Goal: Task Accomplishment & Management: Use online tool/utility

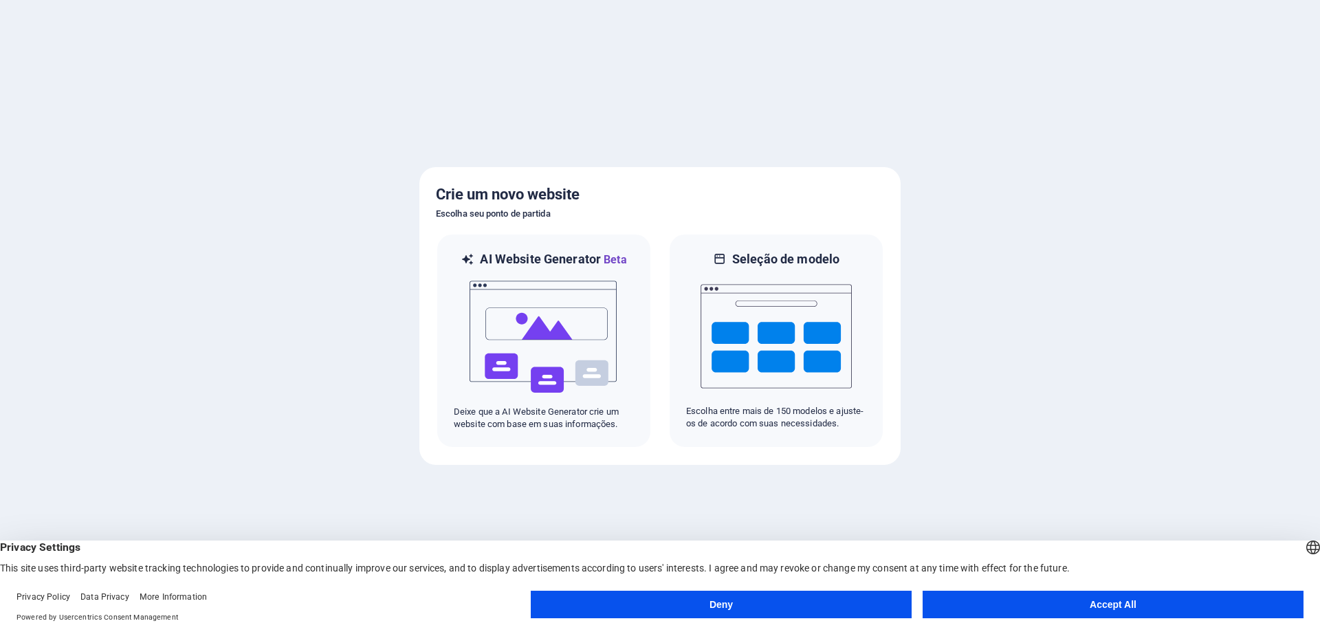
click at [762, 613] on button "Deny" at bounding box center [721, 603] width 381 height 27
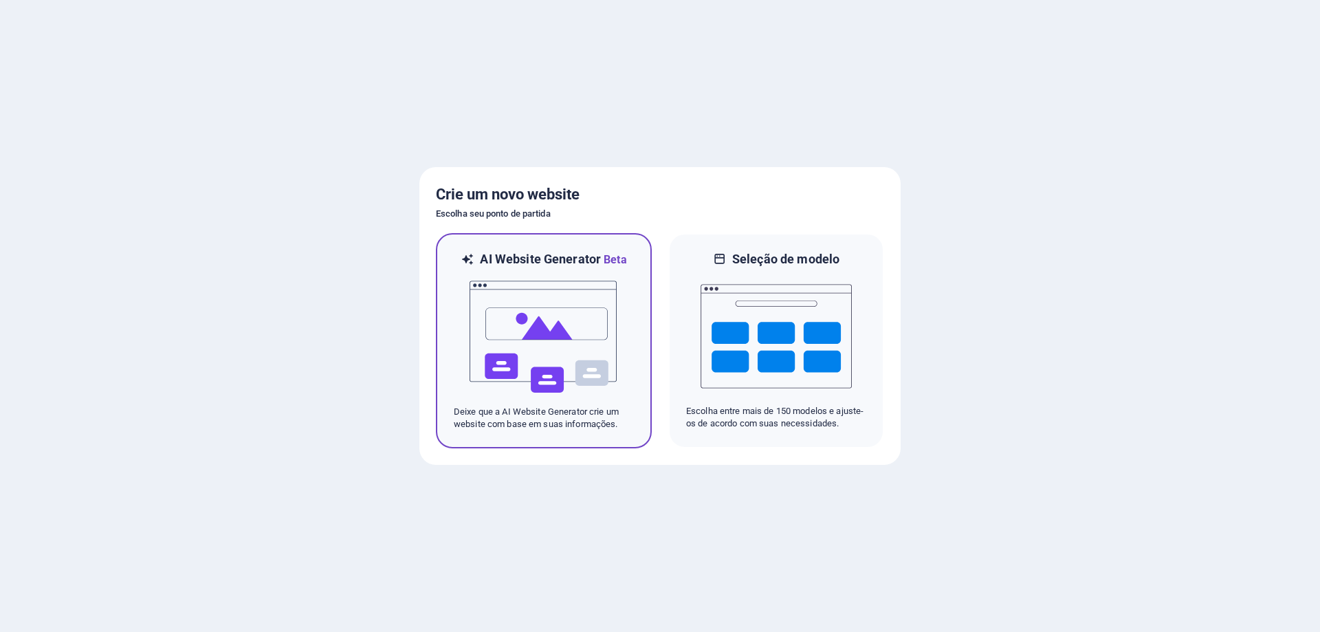
click at [555, 333] on img at bounding box center [543, 336] width 151 height 137
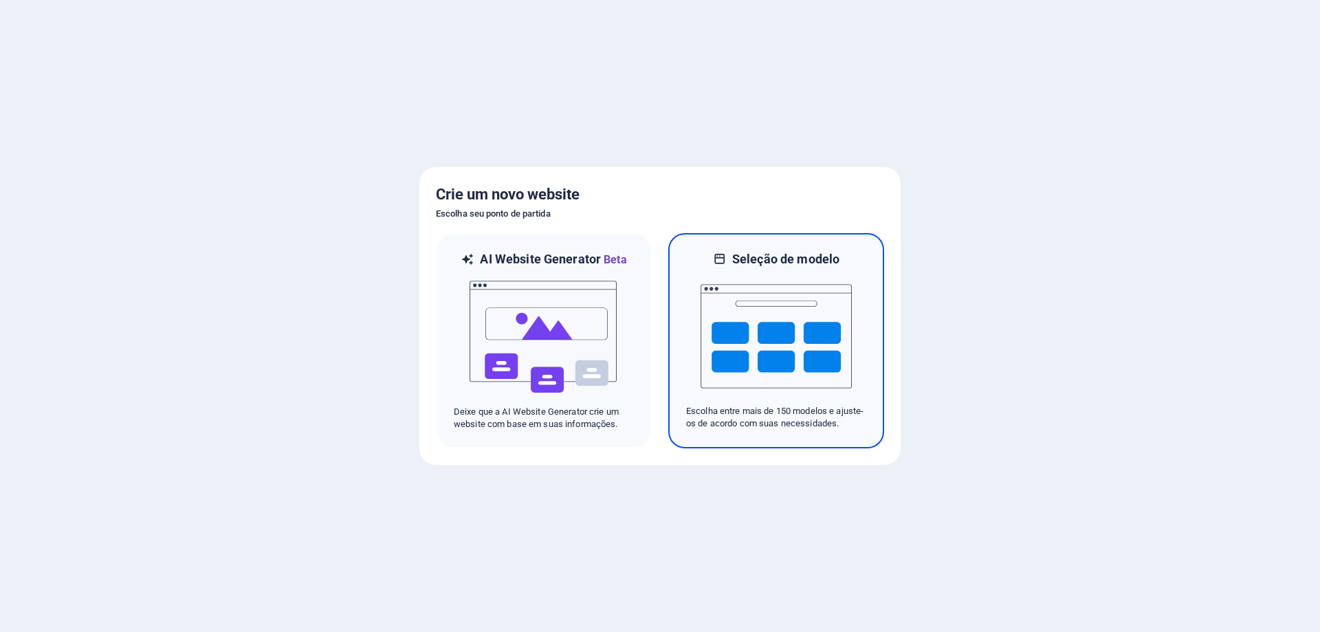
click at [773, 296] on img at bounding box center [775, 335] width 151 height 137
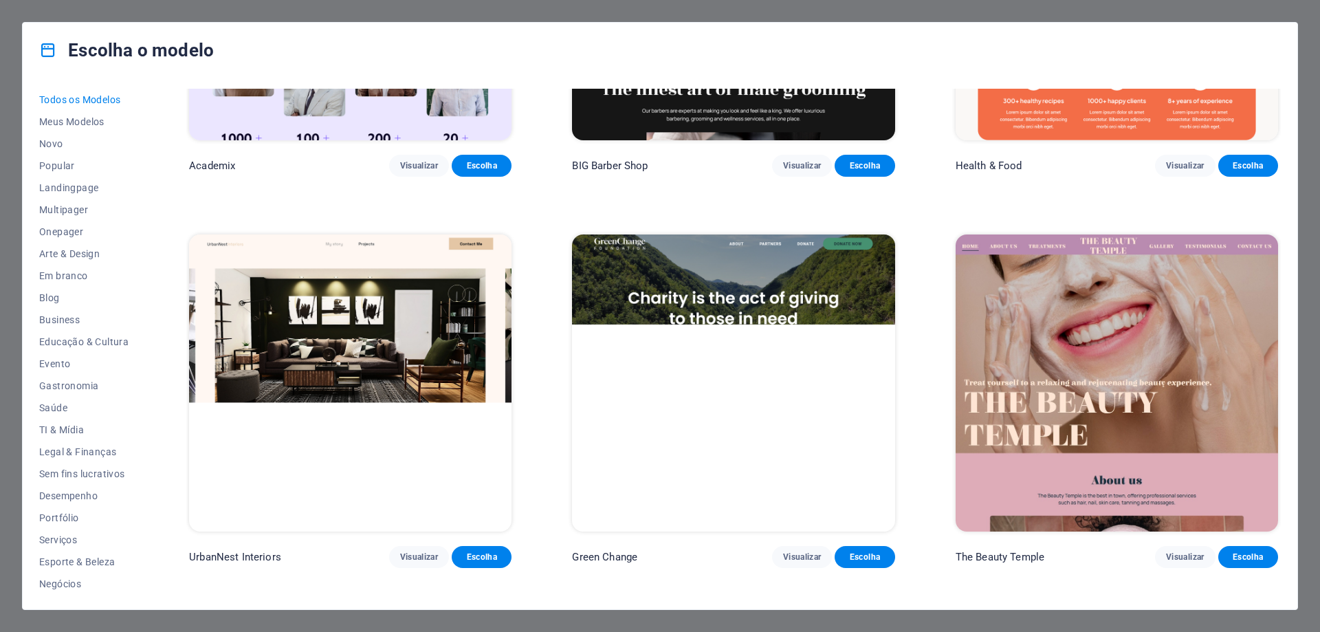
scroll to position [1787, 0]
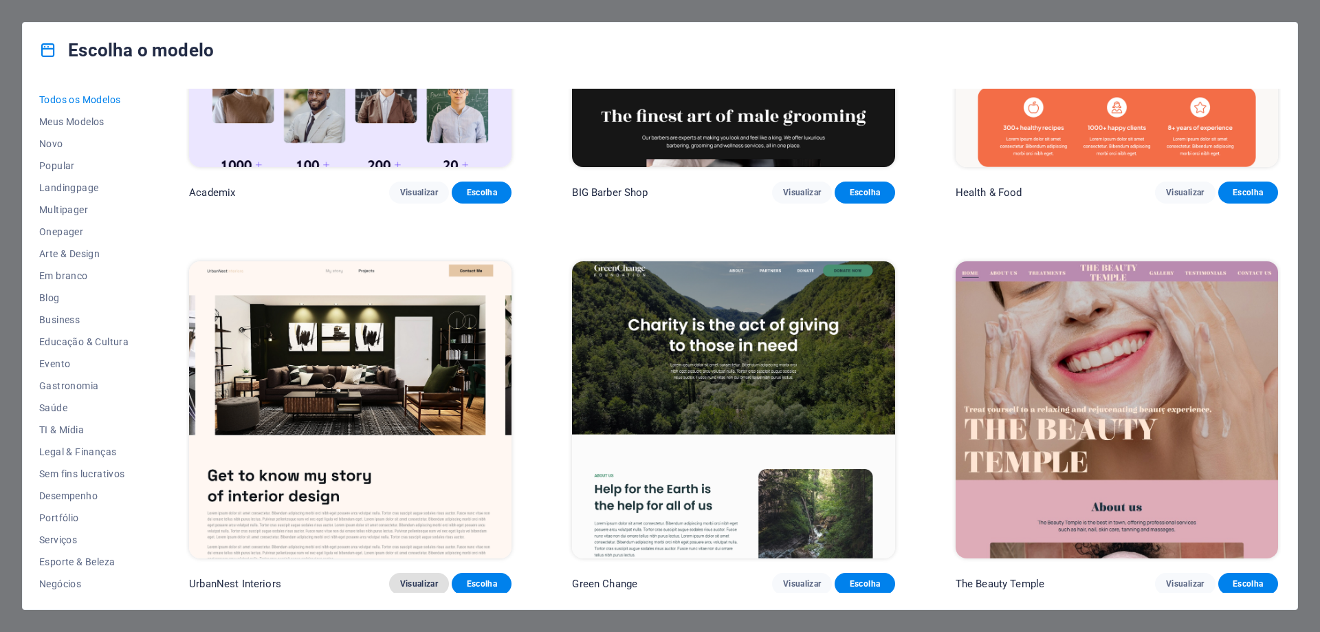
click at [422, 578] on span "Visualizar" at bounding box center [419, 583] width 38 height 11
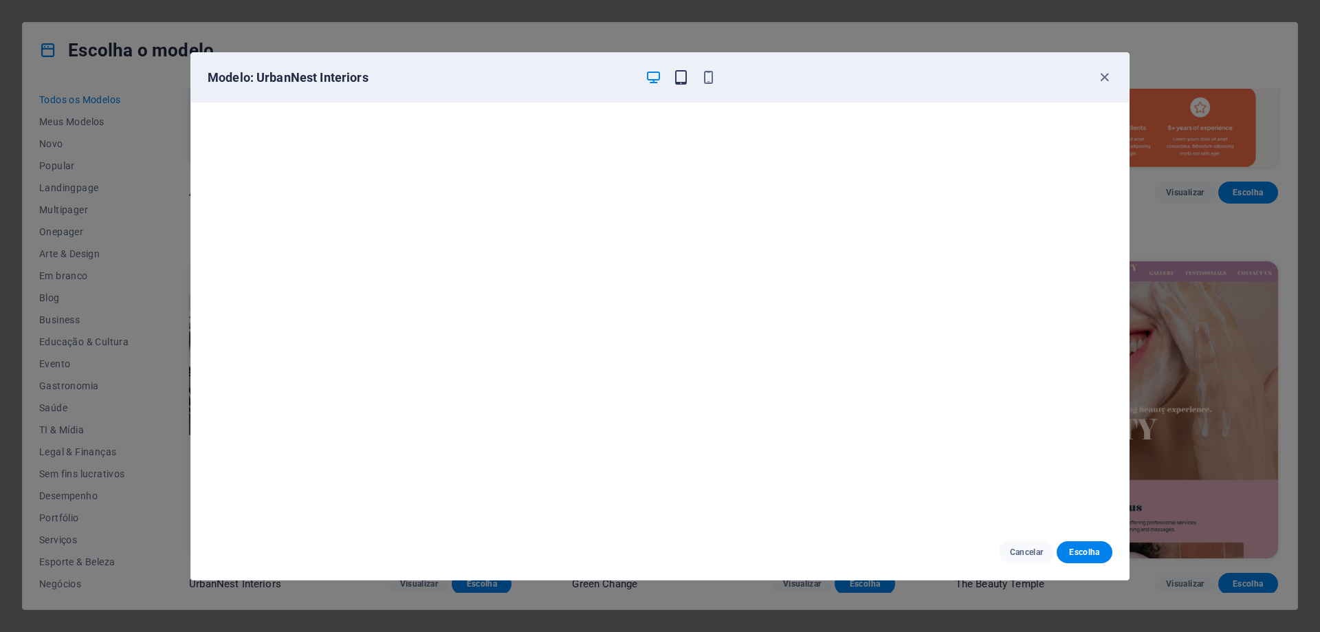
click at [689, 80] on span "button" at bounding box center [680, 77] width 16 height 16
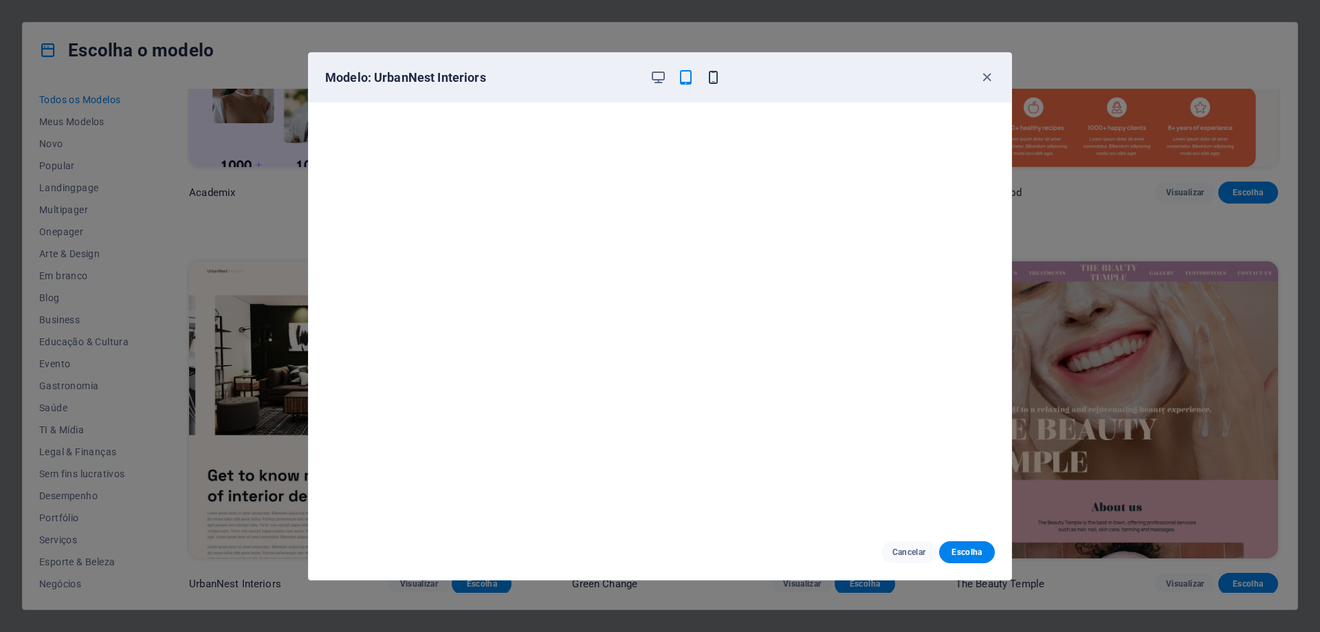
click at [717, 80] on div "Modelo: UrbanNest Interiors" at bounding box center [651, 77] width 653 height 16
click at [982, 82] on icon "button" at bounding box center [987, 77] width 16 height 16
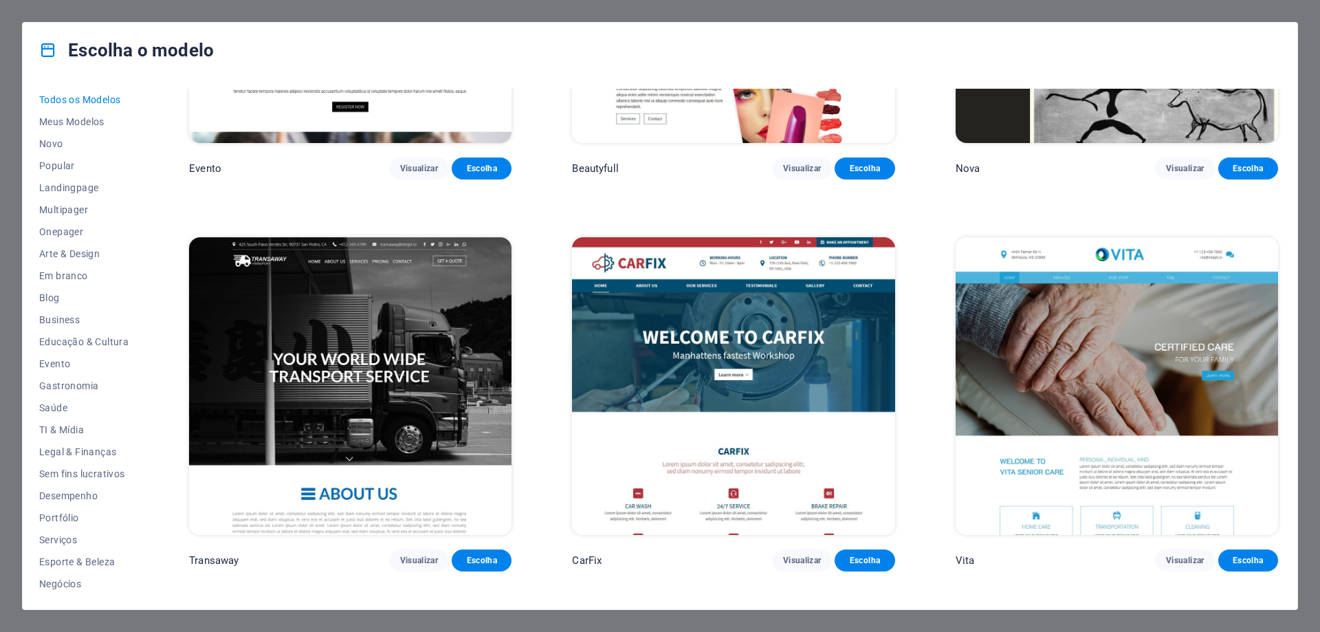
scroll to position [15053, 0]
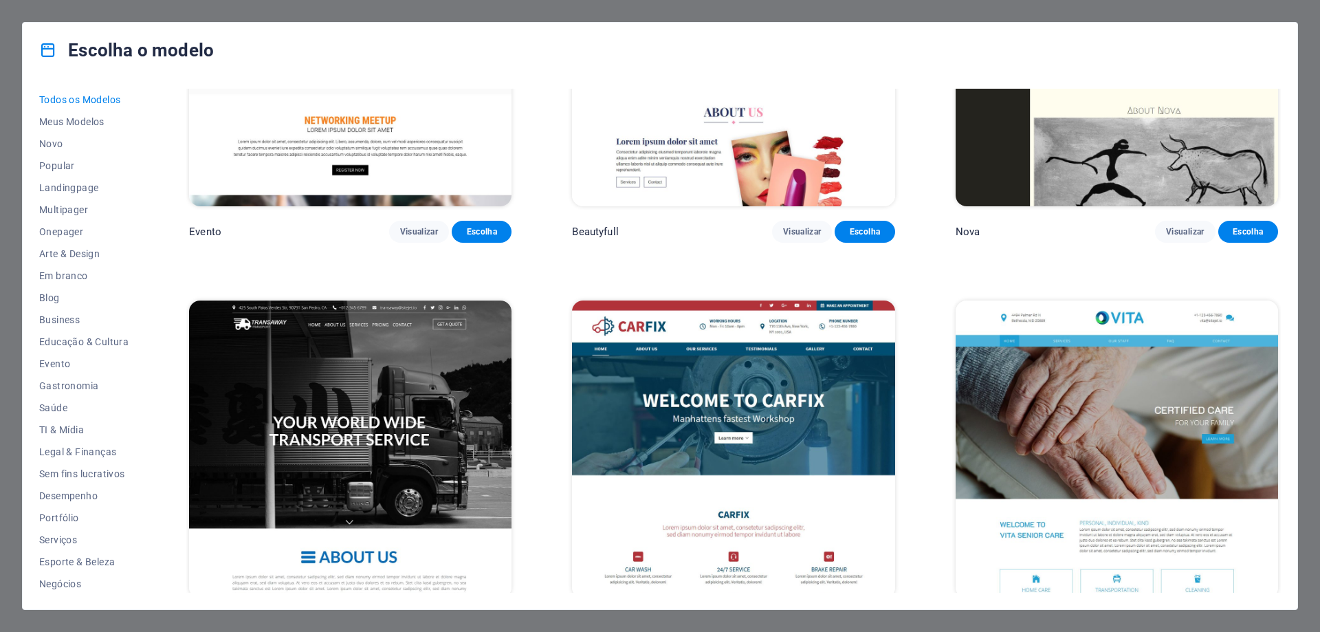
click at [342, 467] on img at bounding box center [350, 448] width 322 height 297
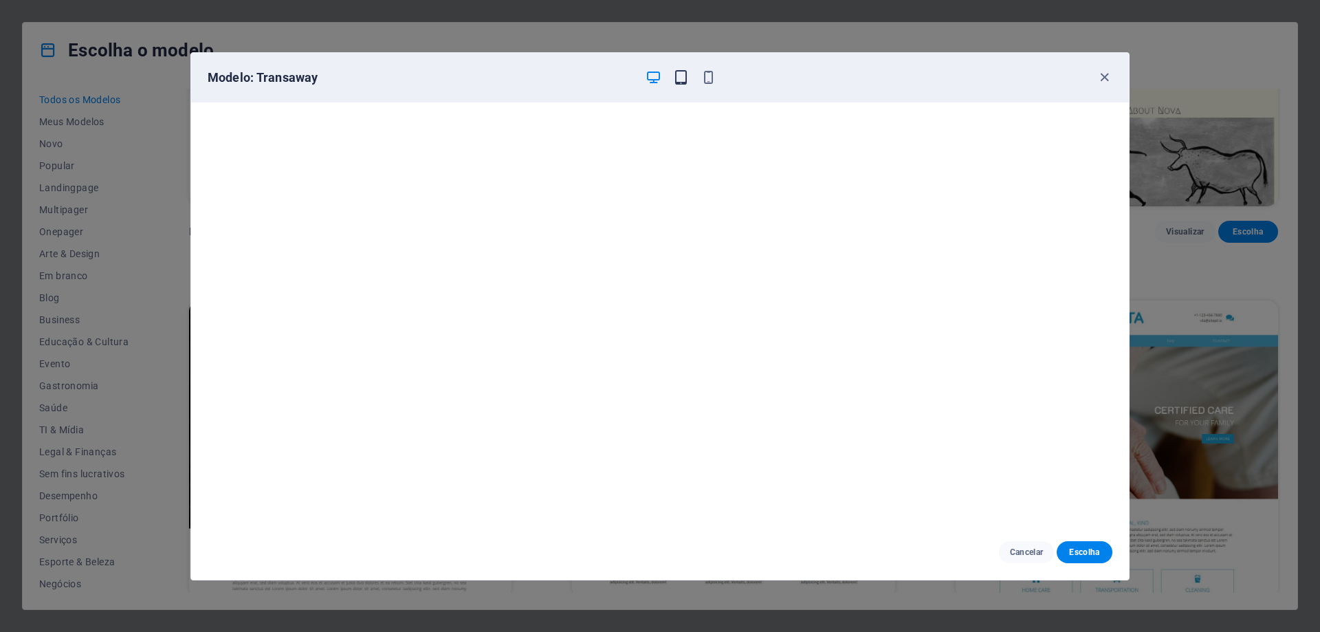
click at [675, 80] on icon "button" at bounding box center [681, 77] width 16 height 16
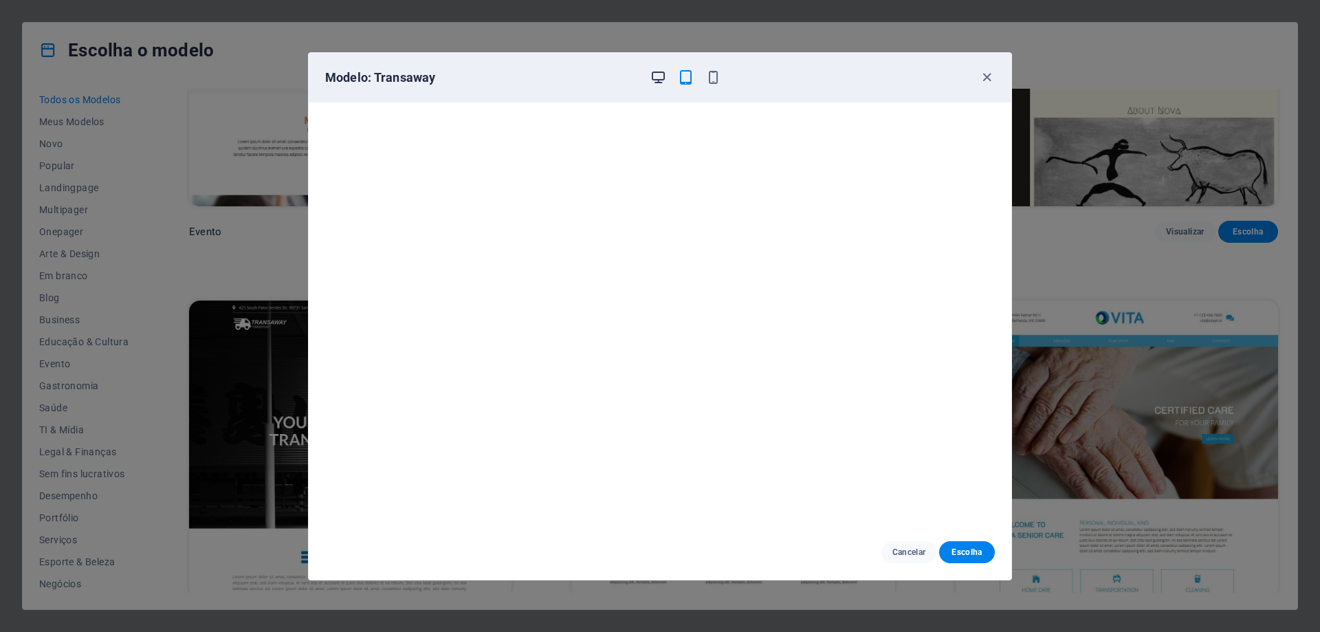
click at [653, 81] on icon "button" at bounding box center [658, 77] width 16 height 16
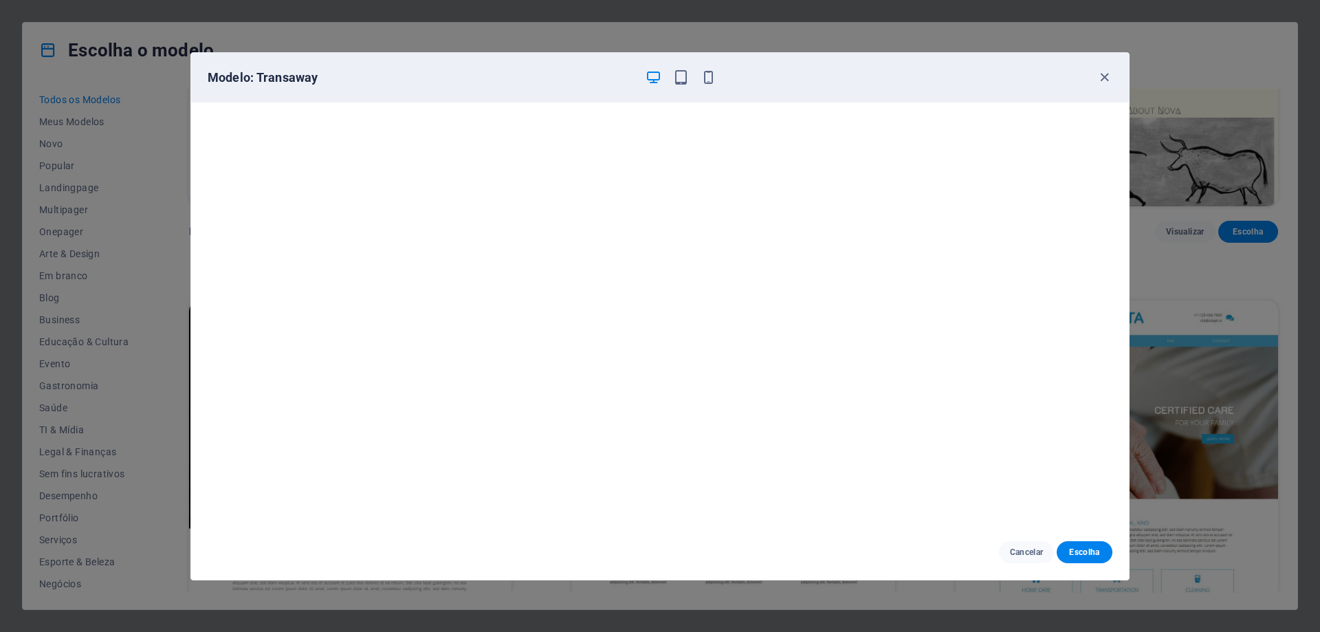
click at [1101, 69] on div "Modelo: Transaway" at bounding box center [660, 77] width 938 height 49
click at [1098, 80] on icon "button" at bounding box center [1104, 77] width 16 height 16
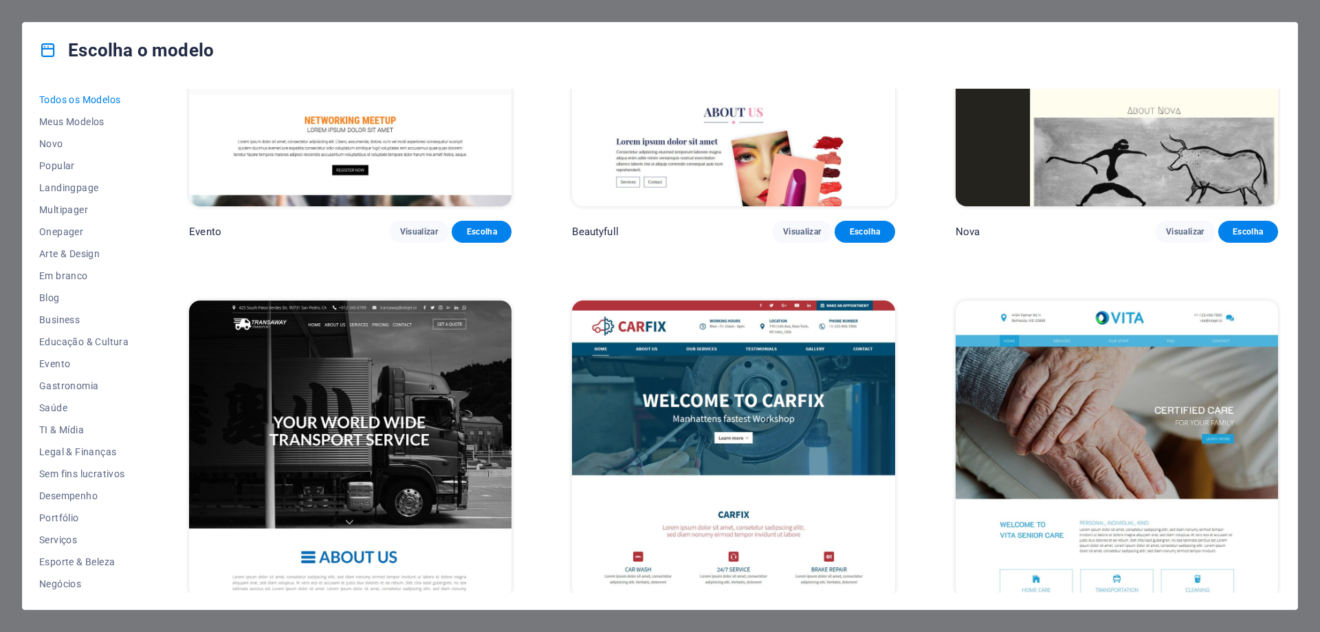
click at [427, 618] on span "Visualizar" at bounding box center [419, 623] width 38 height 11
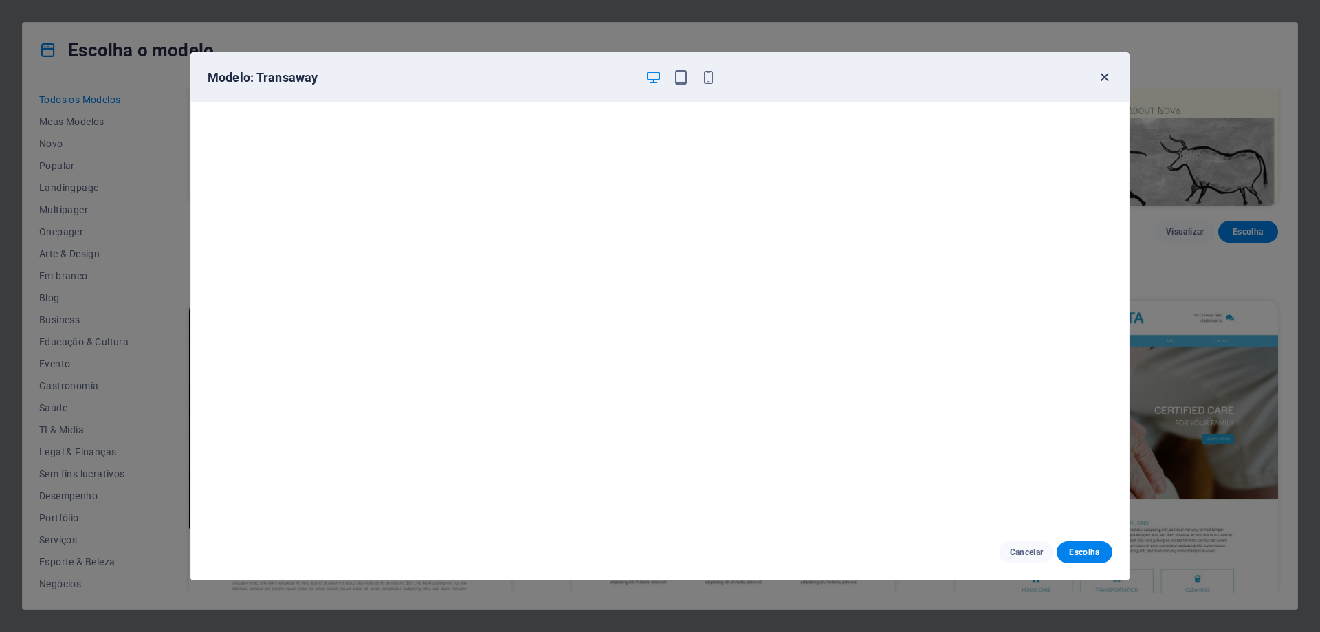
click at [1105, 79] on icon "button" at bounding box center [1104, 77] width 16 height 16
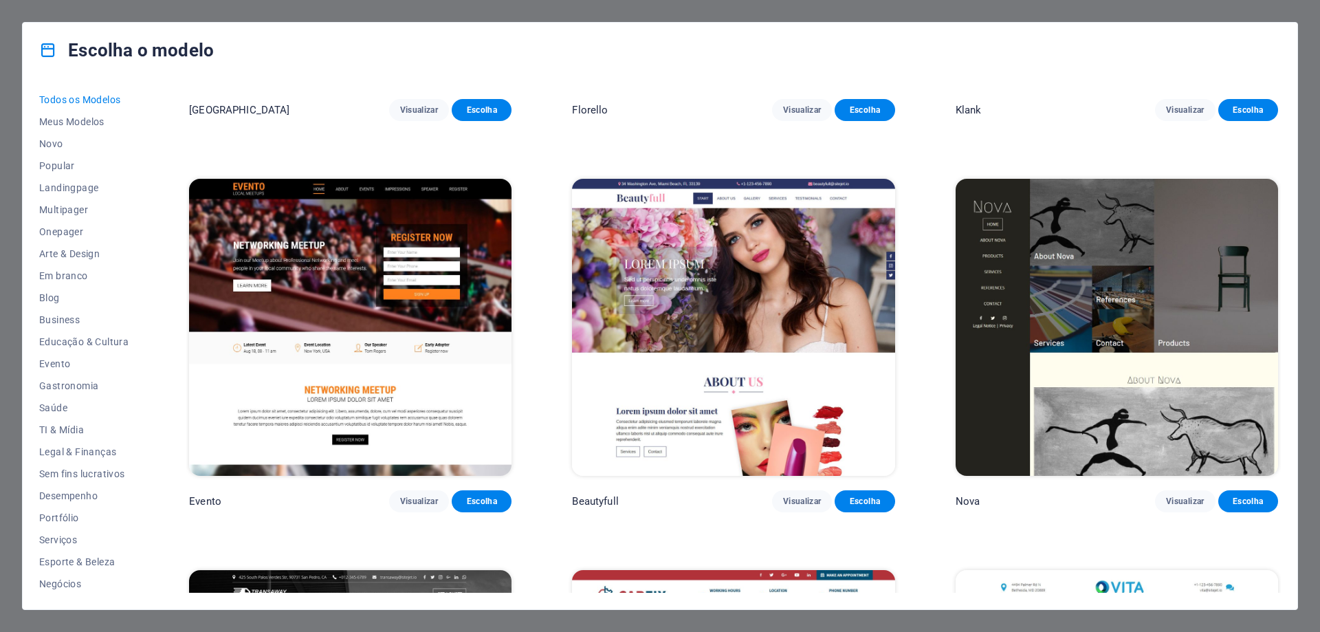
scroll to position [14778, 0]
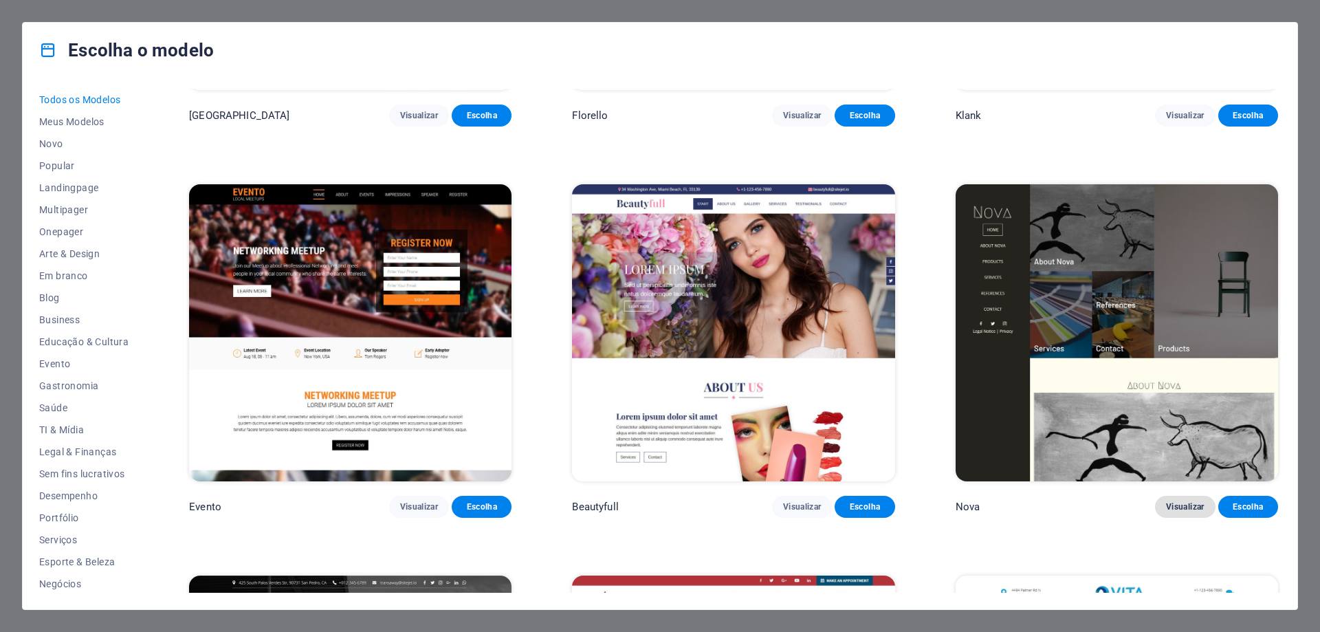
click at [1185, 501] on span "Visualizar" at bounding box center [1185, 506] width 38 height 11
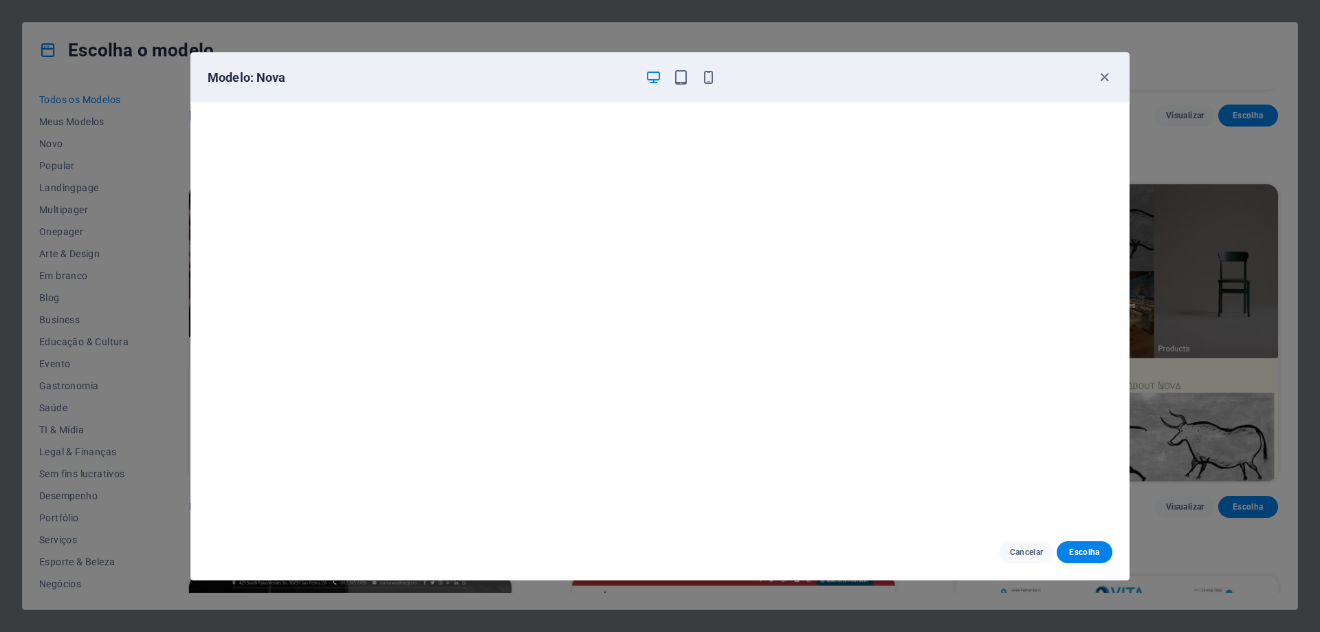
click at [656, 78] on icon "button" at bounding box center [653, 77] width 16 height 16
click at [684, 76] on icon "button" at bounding box center [681, 77] width 16 height 16
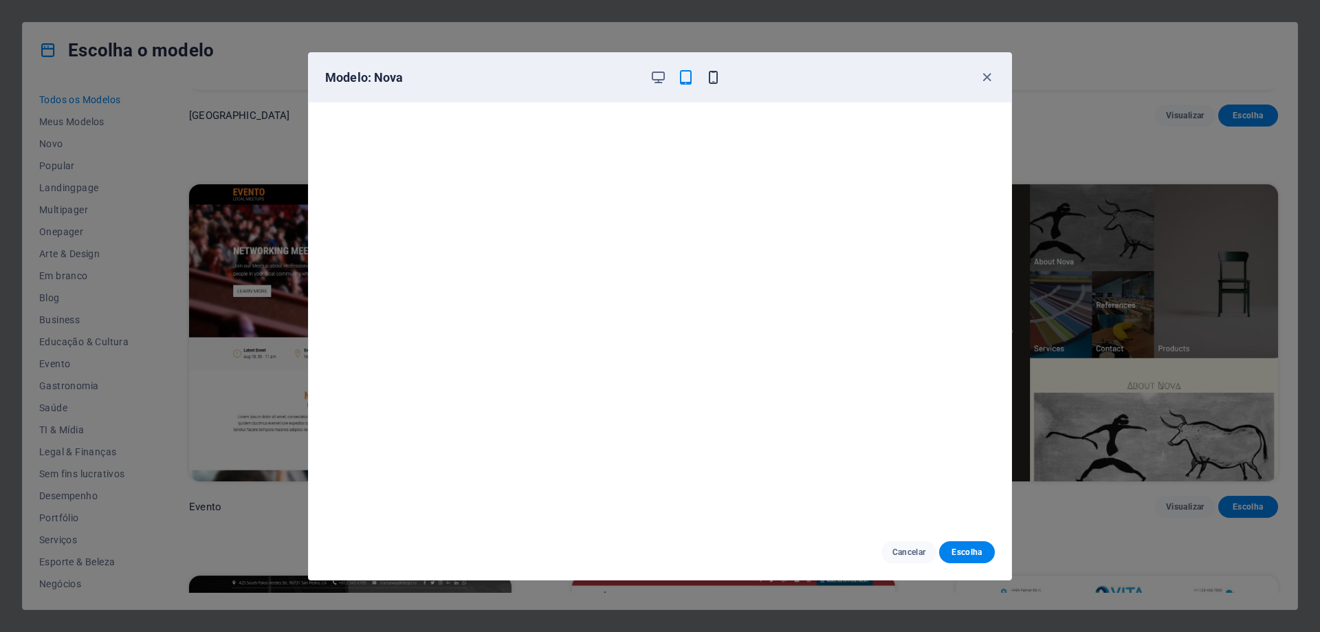
click at [717, 80] on icon "button" at bounding box center [713, 77] width 16 height 16
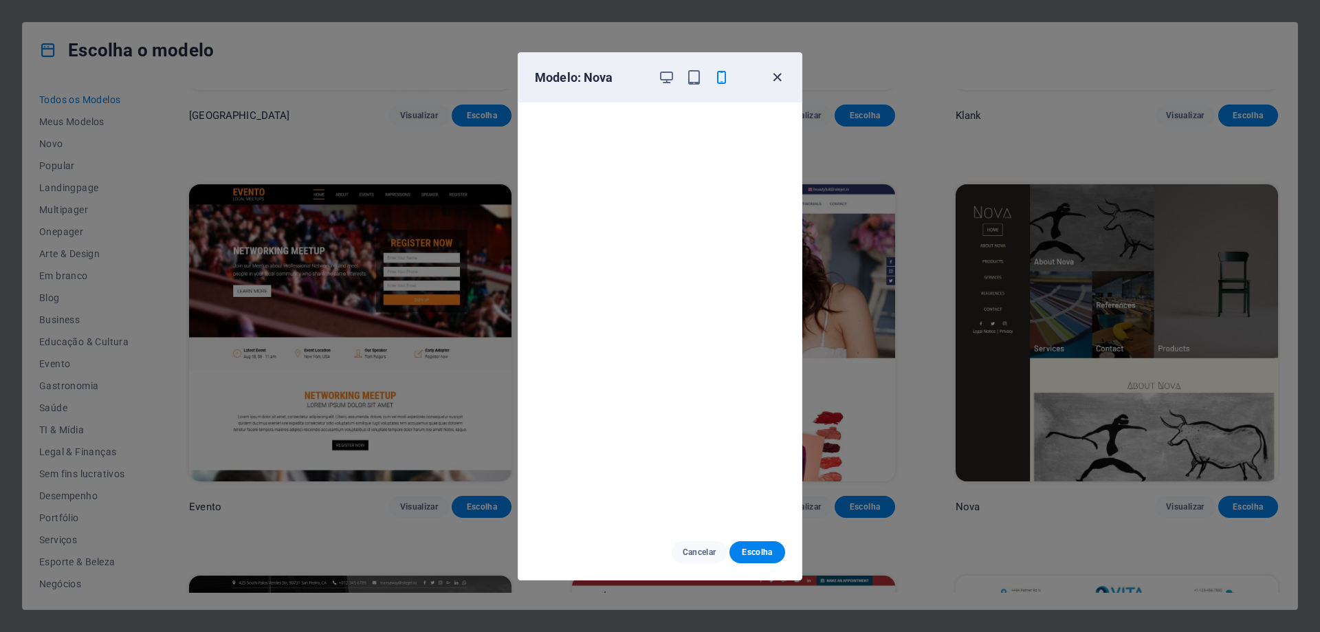
click at [779, 78] on icon "button" at bounding box center [777, 77] width 16 height 16
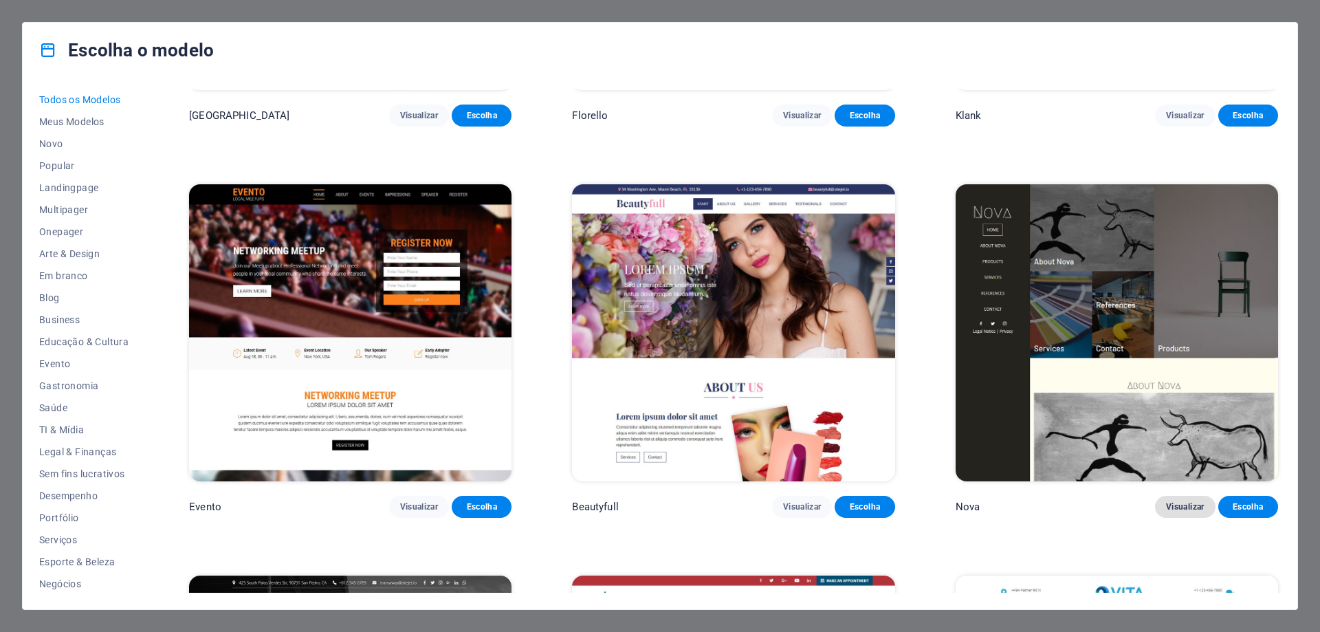
click at [1172, 501] on span "Visualizar" at bounding box center [1185, 506] width 38 height 11
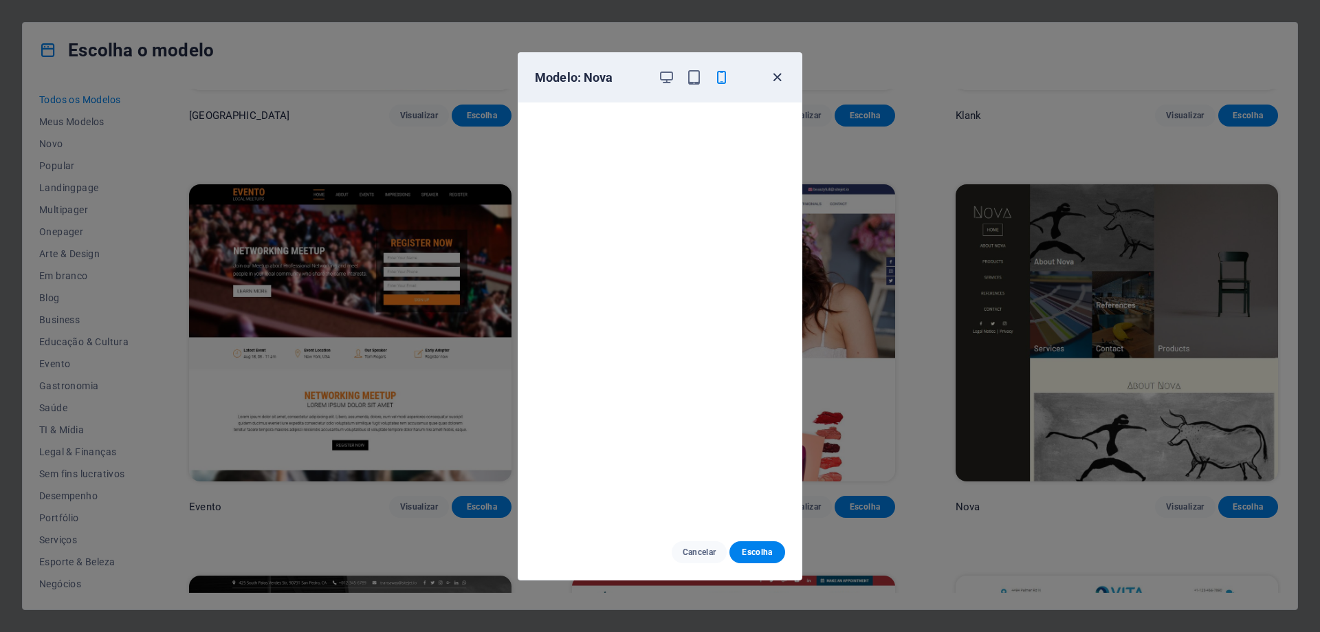
click at [779, 77] on icon "button" at bounding box center [777, 77] width 16 height 16
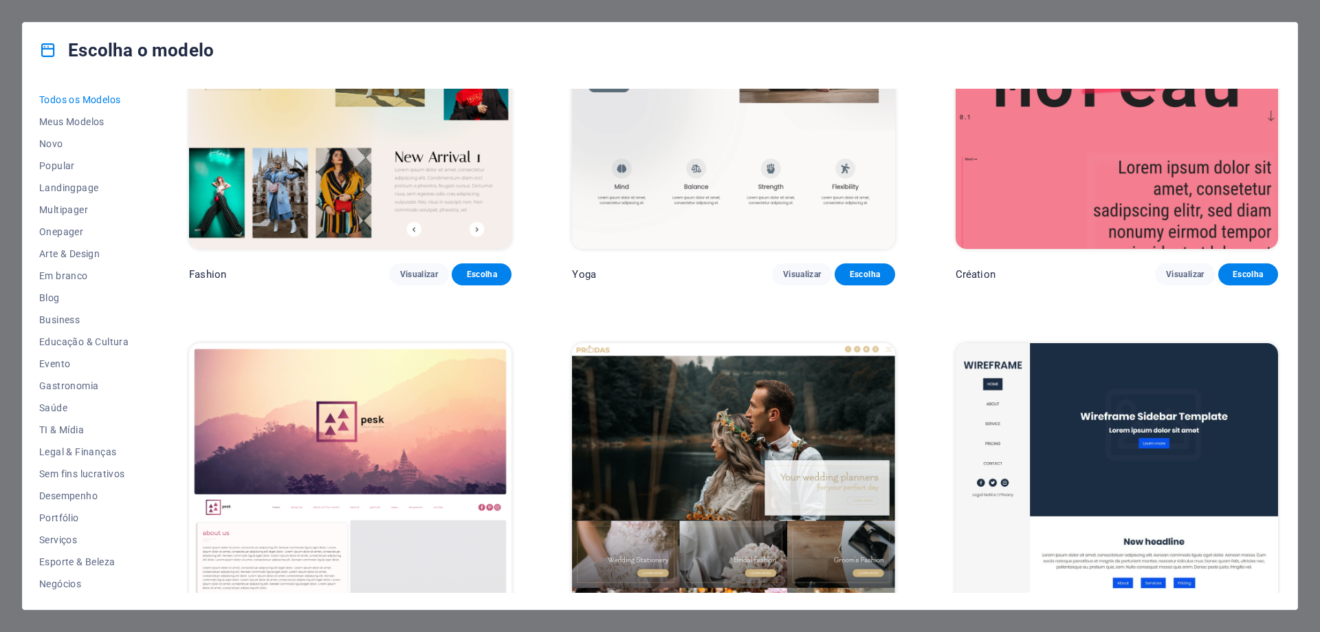
scroll to position [0, 0]
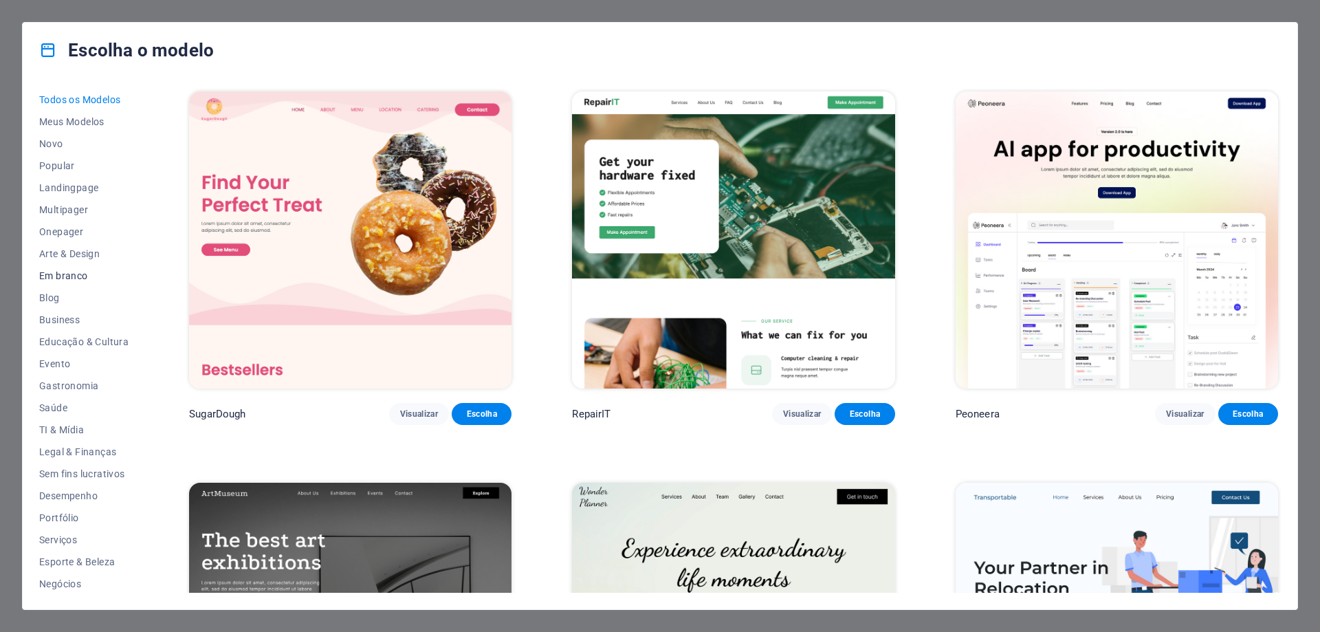
click at [81, 278] on span "Em branco" at bounding box center [83, 275] width 89 height 11
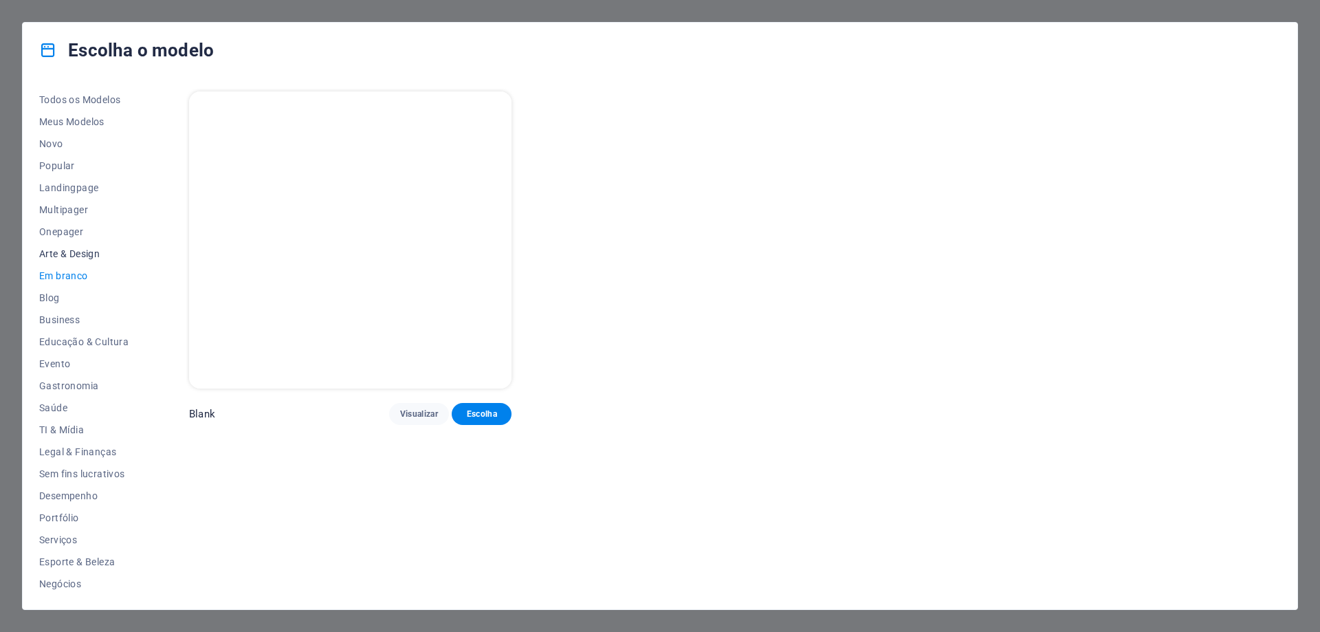
click at [76, 258] on span "Arte & Design" at bounding box center [83, 253] width 89 height 11
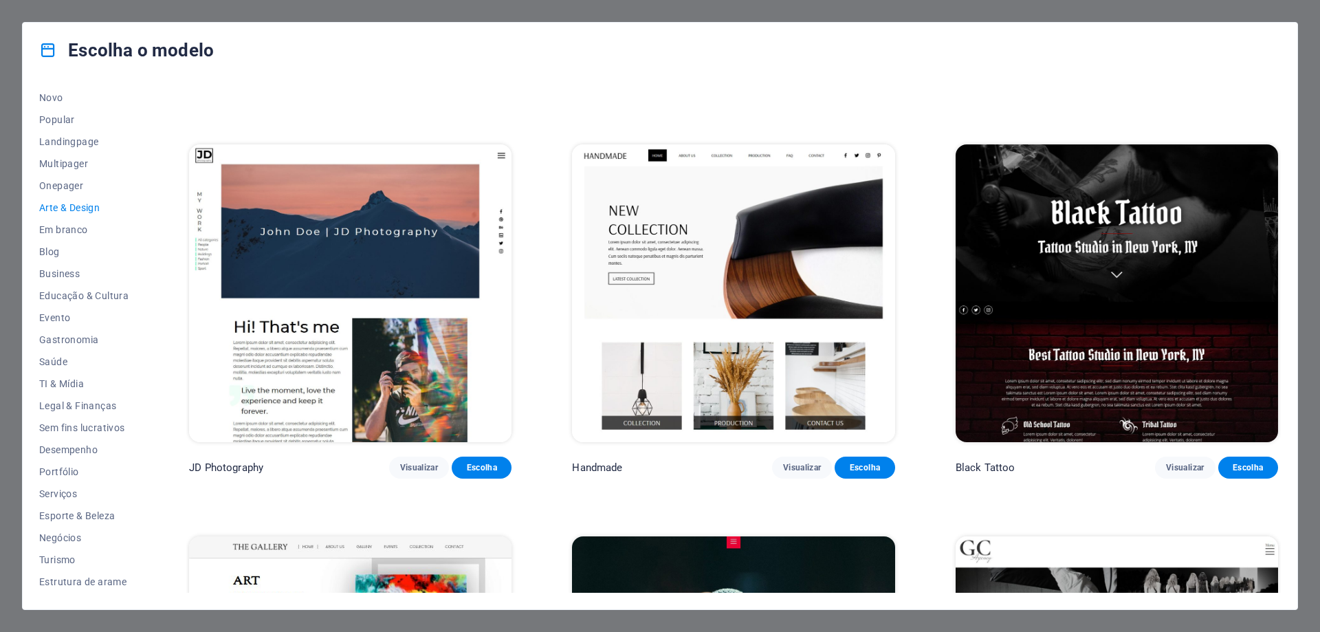
scroll to position [344, 0]
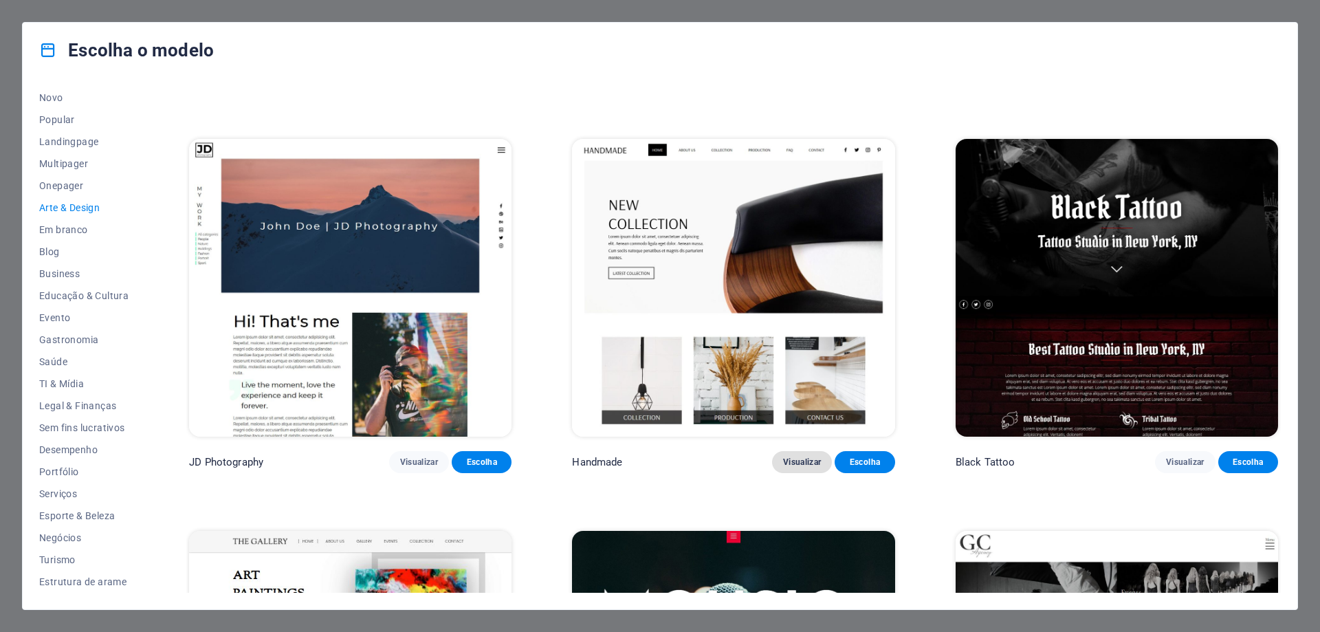
click at [808, 458] on span "Visualizar" at bounding box center [802, 461] width 38 height 11
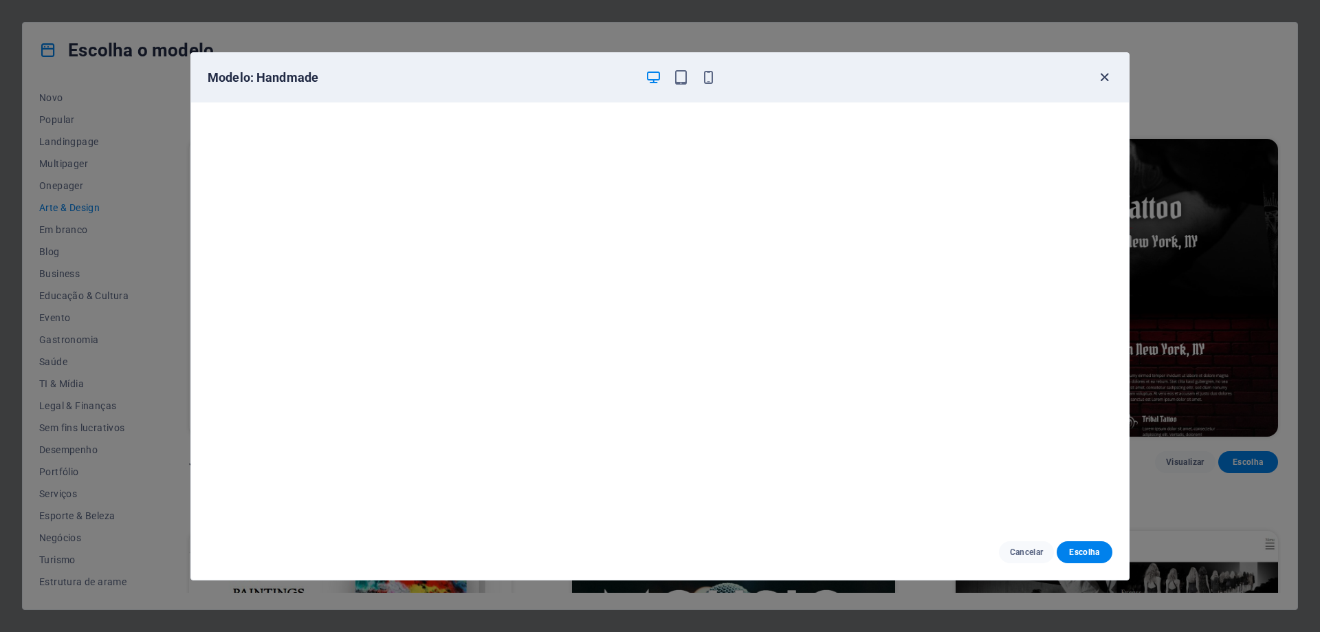
click at [1109, 78] on icon "button" at bounding box center [1104, 77] width 16 height 16
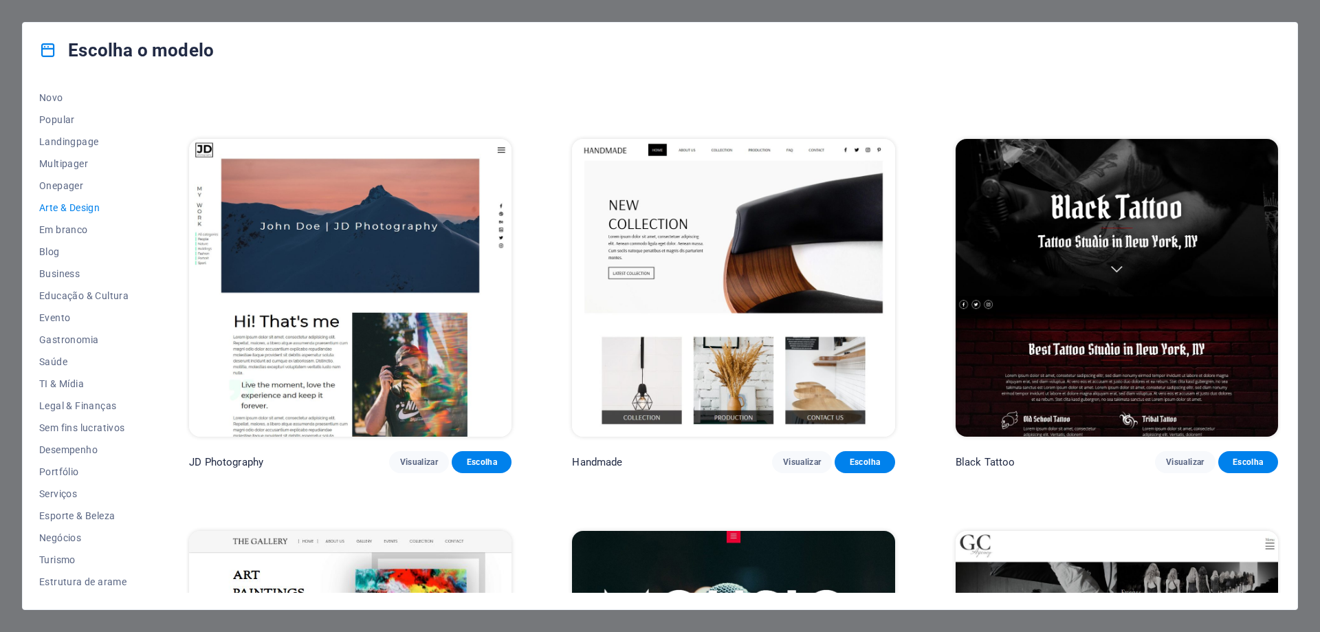
scroll to position [756, 0]
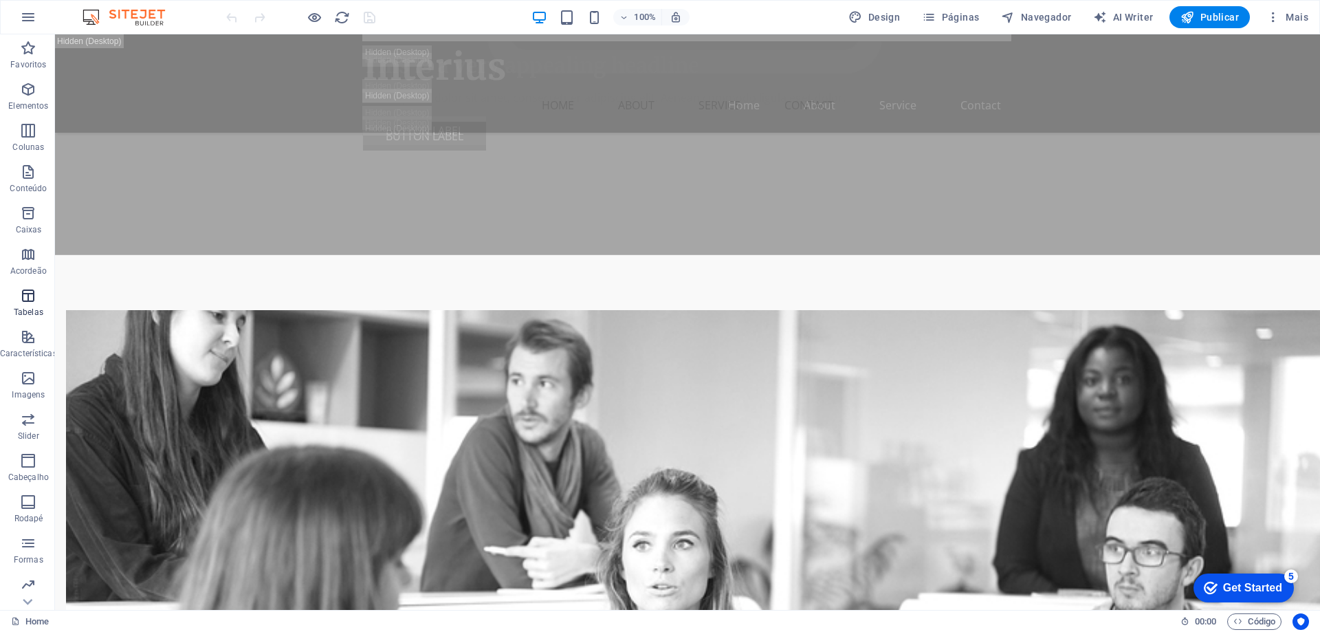
scroll to position [5087, 0]
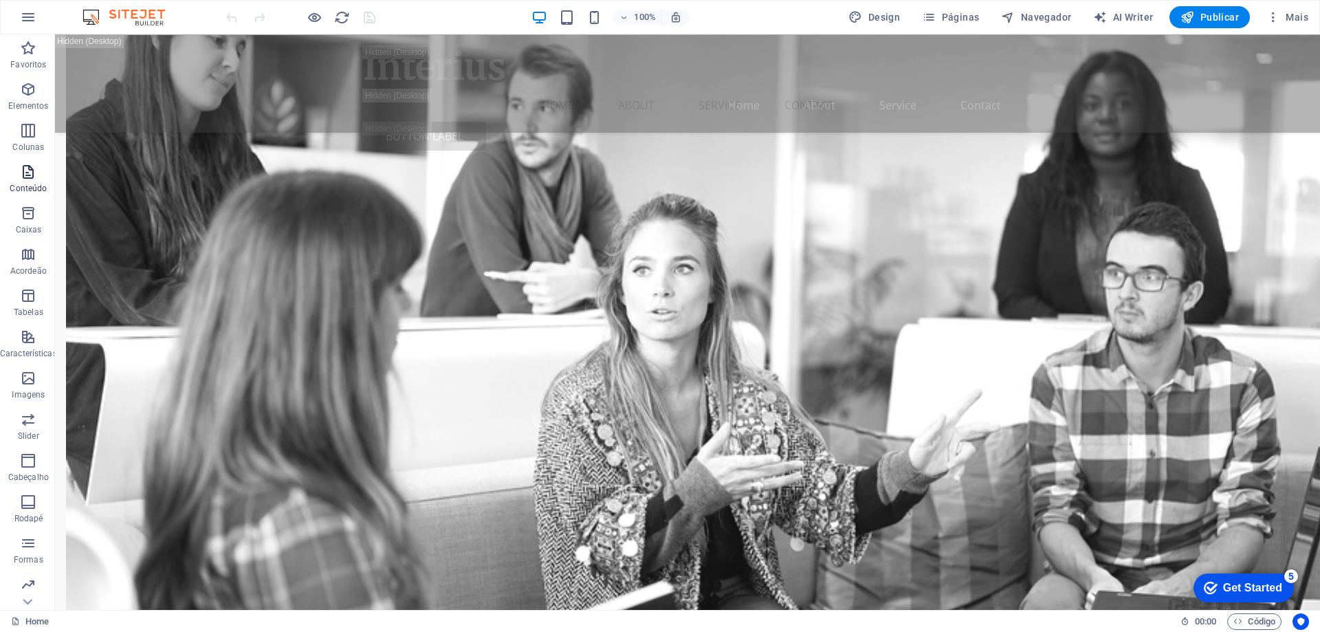
click at [29, 168] on icon "button" at bounding box center [28, 172] width 16 height 16
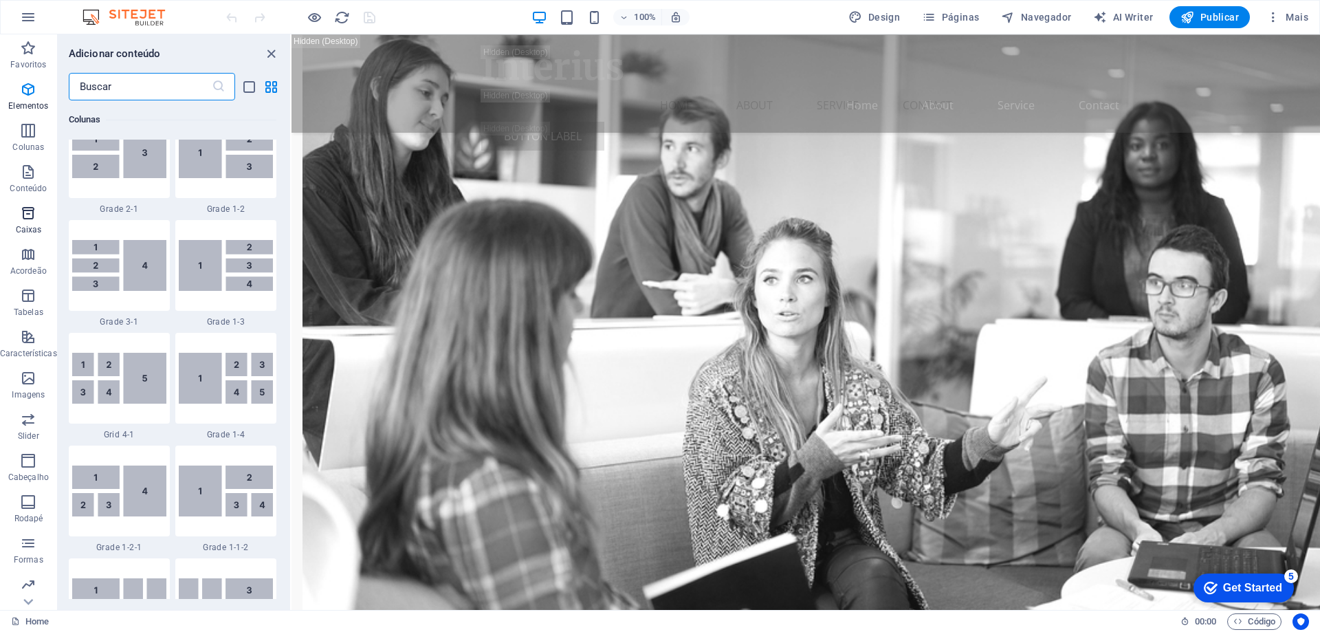
scroll to position [2405, 0]
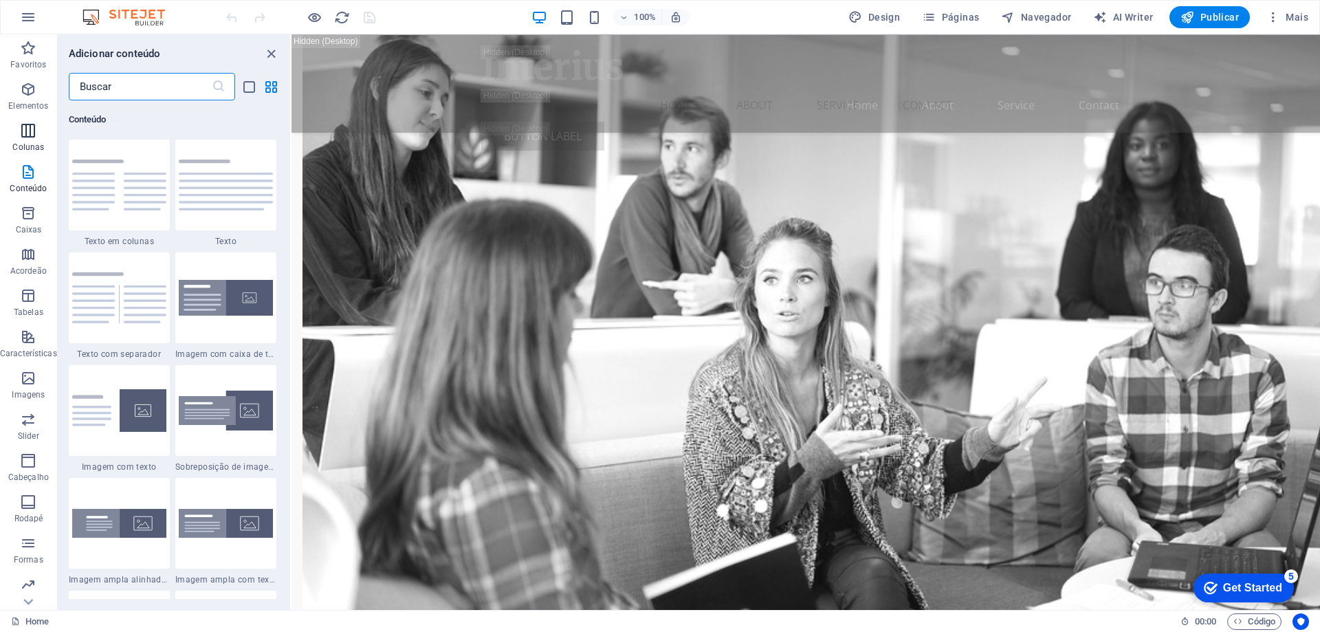
click at [32, 126] on icon "button" at bounding box center [28, 130] width 16 height 16
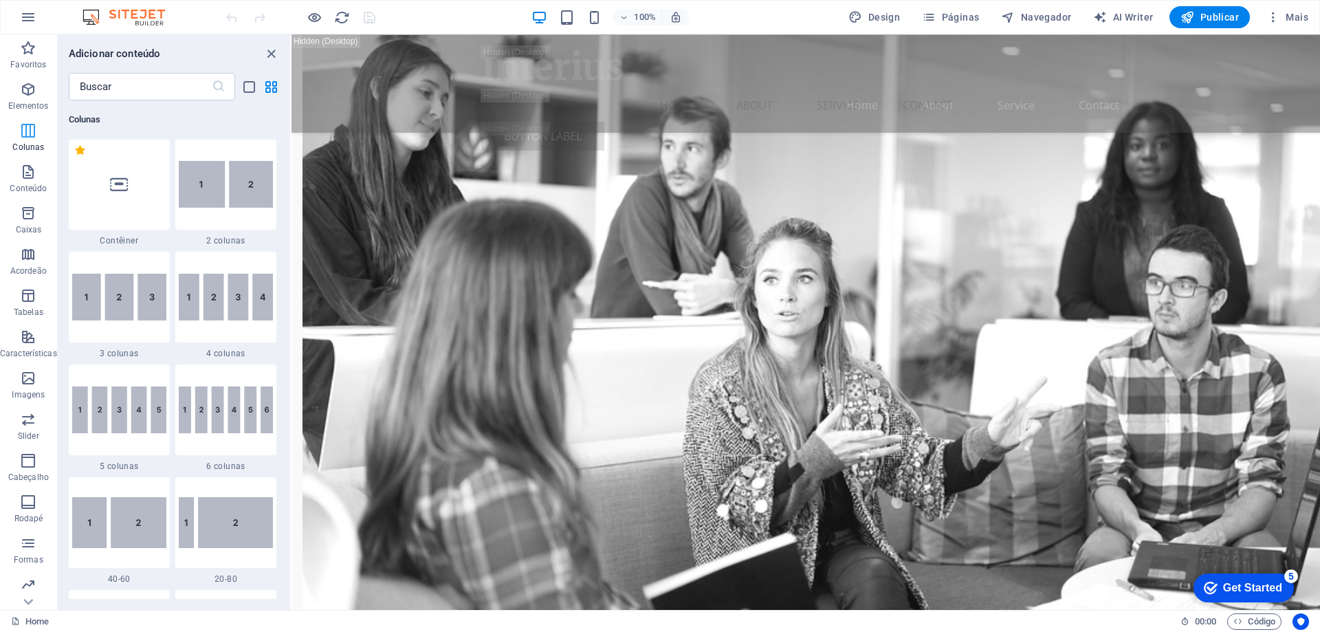
scroll to position [680, 0]
click at [33, 88] on icon "button" at bounding box center [28, 89] width 16 height 16
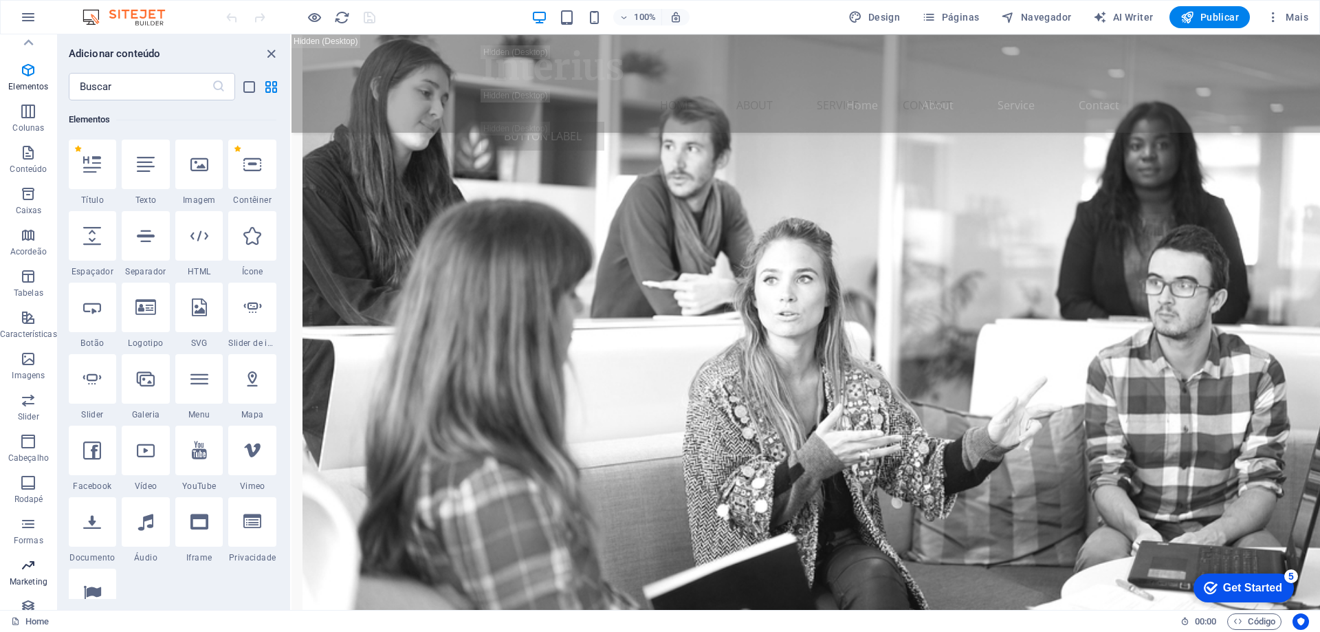
scroll to position [0, 0]
click at [1046, 16] on span "Navegador" at bounding box center [1036, 17] width 70 height 14
